Goal: Task Accomplishment & Management: Manage account settings

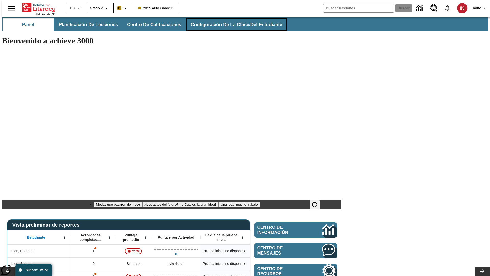
click at [231, 25] on span "Configuración de la clase/del estudiante" at bounding box center [237, 25] width 92 height 6
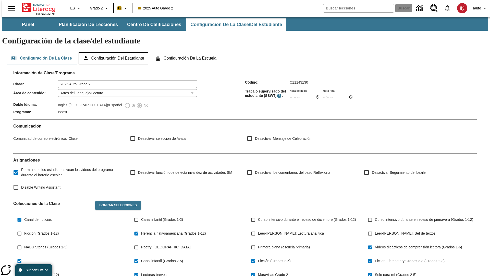
click at [114, 52] on button "Configuración del estudiante" at bounding box center [114, 58] width 70 height 12
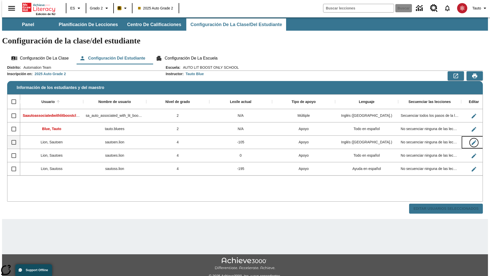
click at [472, 140] on icon "Editar Usuario" at bounding box center [474, 142] width 5 height 5
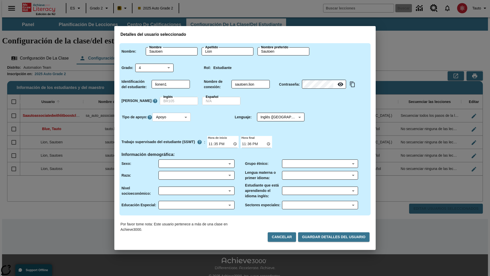
click at [172, 117] on body "Saltar al contenido principal Edición de NJ ES Grado 2 B 2025 Auto Grade 2 Busc…" at bounding box center [245, 152] width 486 height 270
click at [172, 136] on li "Apoyo" at bounding box center [172, 136] width 38 height 8
click at [276, 117] on body "Saltar al contenido principal Edición de NJ ES Grado 2 B 2025 Auto Grade 2 Busc…" at bounding box center [245, 152] width 486 height 270
click at [172, 117] on body "Saltar al contenido principal Edición de NJ ES Grado 2 B 2025 Auto Grade 2 Busc…" at bounding box center [245, 152] width 486 height 270
click at [172, 144] on li "Enriquecimiento" at bounding box center [172, 144] width 38 height 8
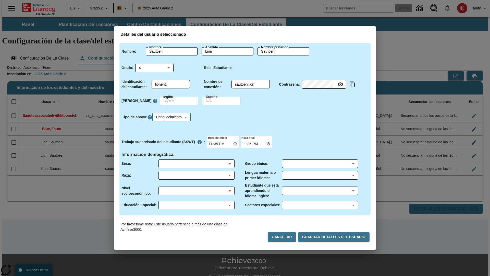
click at [173, 117] on body "Saltar al contenido principal Edición de NJ ES Grado 2 B 2025 Auto Grade 2 Busc…" at bounding box center [245, 152] width 486 height 270
click at [173, 127] on li "Estándar" at bounding box center [173, 127] width 40 height 8
click at [172, 117] on body "Saltar al contenido principal Edición de NJ ES Grado 2 B 2025 Auto Grade 2 Busc…" at bounding box center [245, 152] width 486 height 270
click at [172, 153] on li "Múltiple" at bounding box center [172, 153] width 38 height 8
type input "M"
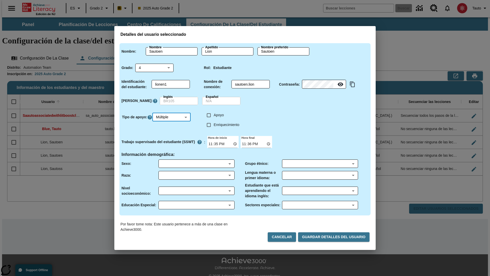
click at [209, 125] on input "Enriquecimiento" at bounding box center [209, 125] width 10 height 10
checkbox input "true"
click at [209, 115] on input "Apoyo" at bounding box center [209, 115] width 10 height 10
checkbox input "true"
